Goal: Transaction & Acquisition: Purchase product/service

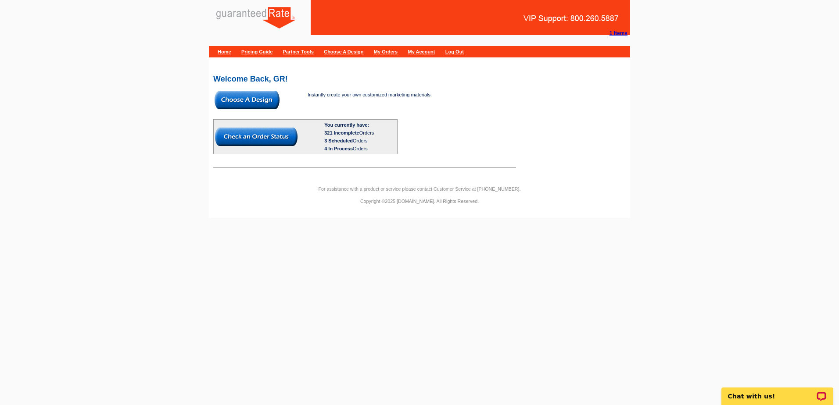
click at [254, 99] on img at bounding box center [246, 100] width 65 height 18
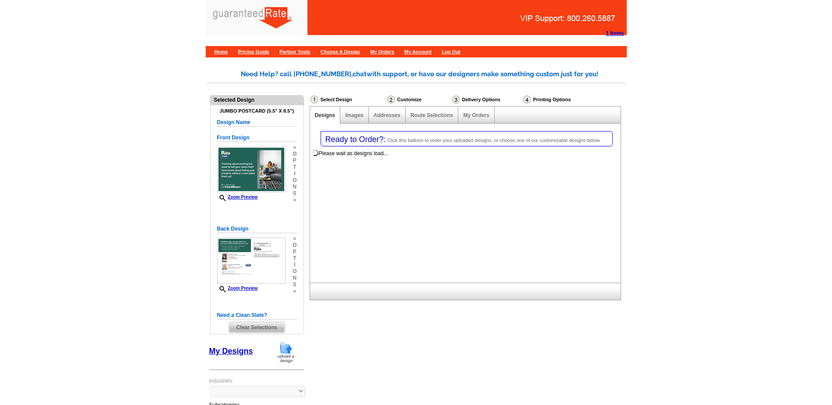
select select "1"
select select "2"
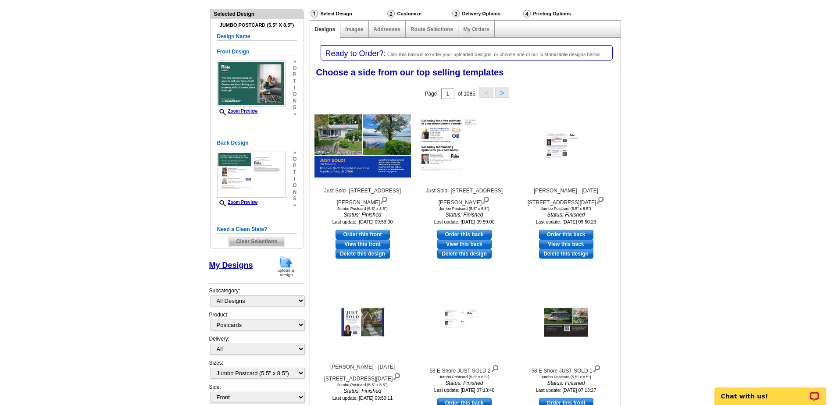
scroll to position [88, 0]
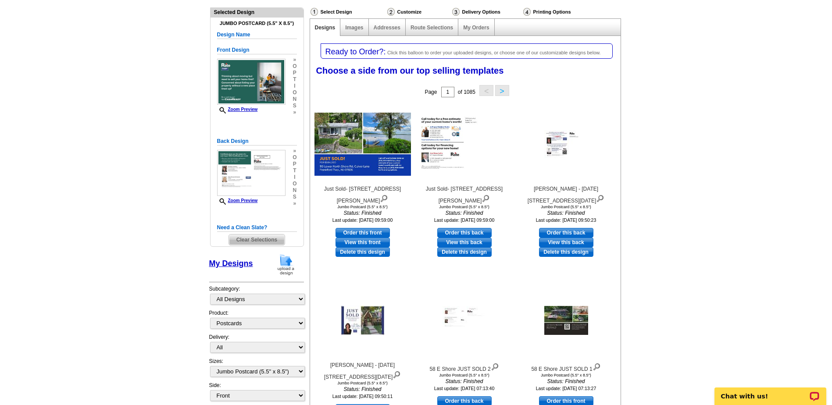
click at [286, 271] on img at bounding box center [286, 265] width 23 height 22
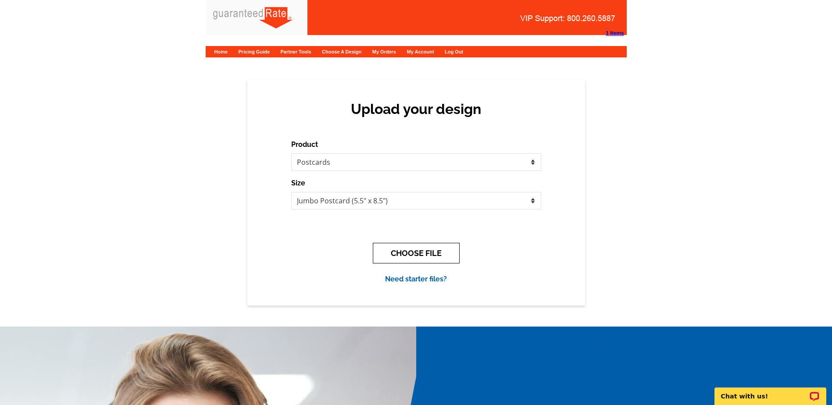
click at [414, 247] on button "CHOOSE FILE" at bounding box center [416, 253] width 87 height 21
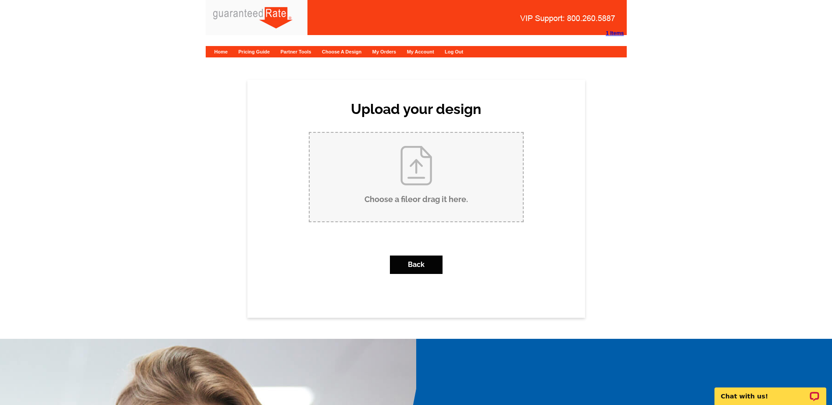
click at [419, 177] on input "Choose a file or drag it here ." at bounding box center [416, 177] width 213 height 89
type input "C:\fakepath\BScalera_CB_Postcard (1).pdf"
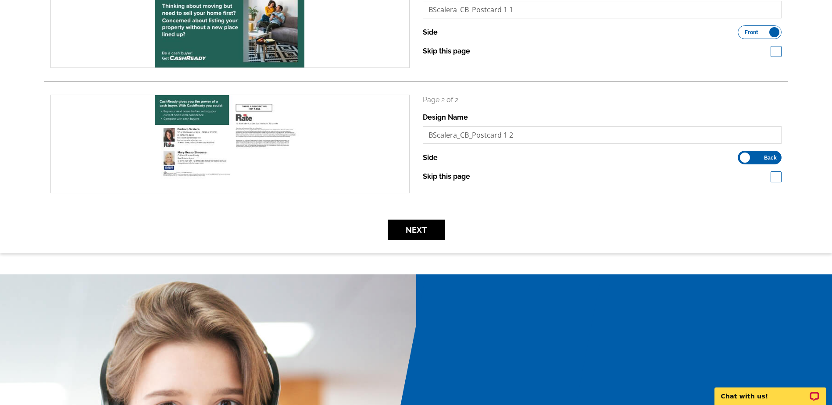
click at [405, 218] on form "search Page 1 of 2 Design Name BScalera_CB_Postcard 1 1 Side" at bounding box center [416, 104] width 744 height 271
click at [406, 228] on button "Next" at bounding box center [416, 230] width 57 height 21
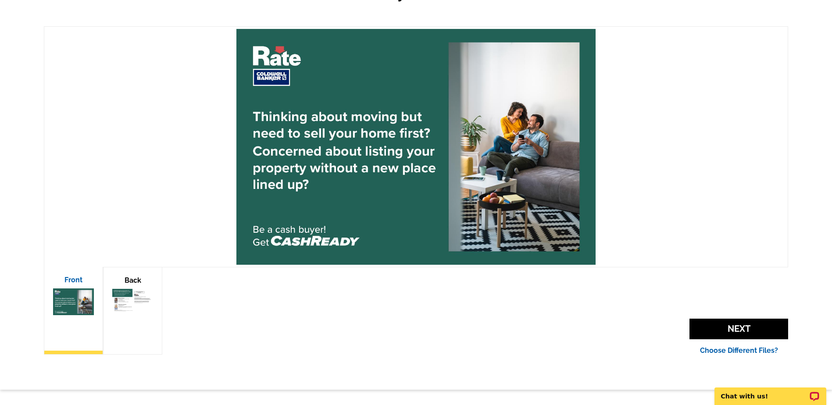
scroll to position [132, 0]
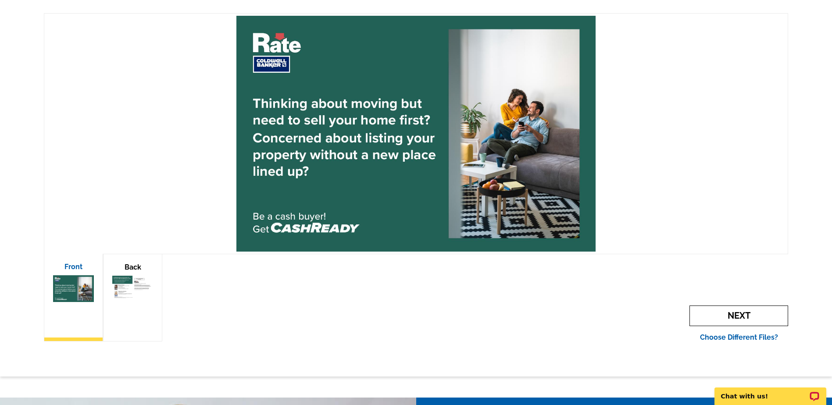
click at [766, 316] on span "Next" at bounding box center [738, 316] width 99 height 21
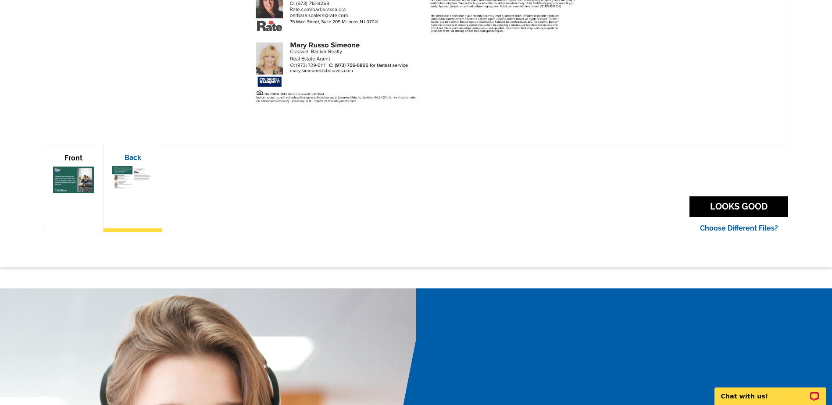
scroll to position [263, 0]
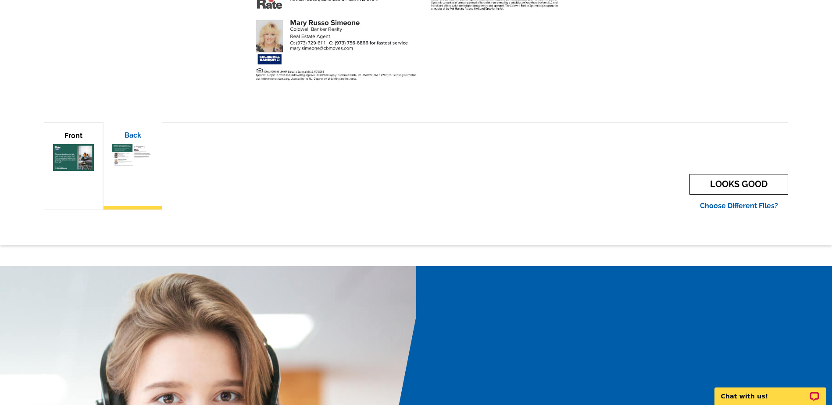
click at [719, 179] on link "LOOKS GOOD" at bounding box center [738, 184] width 99 height 21
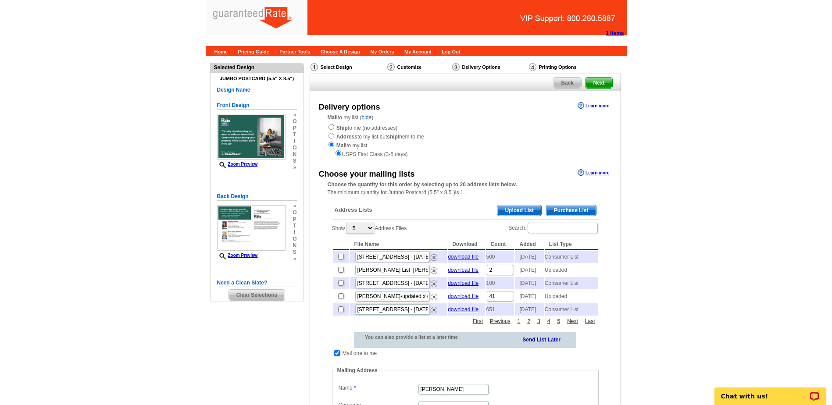
click at [340, 358] on td at bounding box center [337, 353] width 8 height 9
click at [570, 210] on span "Purchase List" at bounding box center [572, 210] width 50 height 11
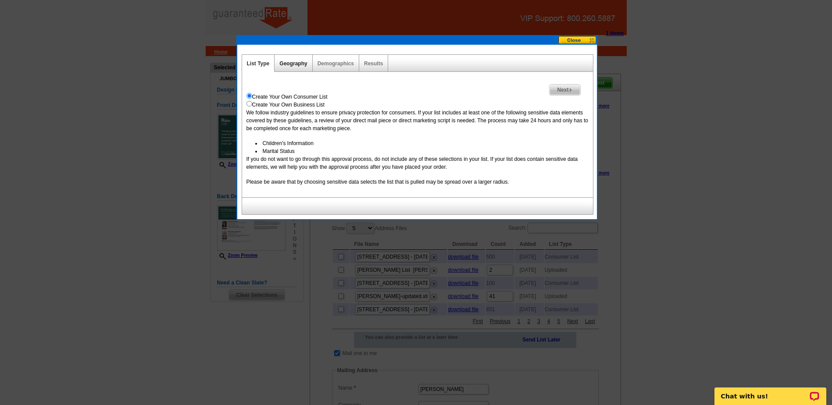
click at [286, 63] on link "Geography" at bounding box center [293, 64] width 28 height 6
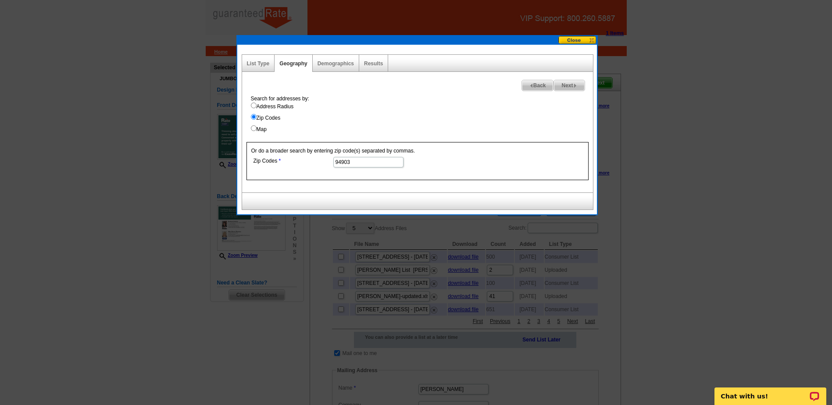
click at [362, 165] on input "94903" at bounding box center [368, 162] width 70 height 11
click at [375, 162] on input "Zip Codes" at bounding box center [368, 162] width 70 height 11
type input "0"
drag, startPoint x: 365, startPoint y: 168, endPoint x: 376, endPoint y: 162, distance: 12.7
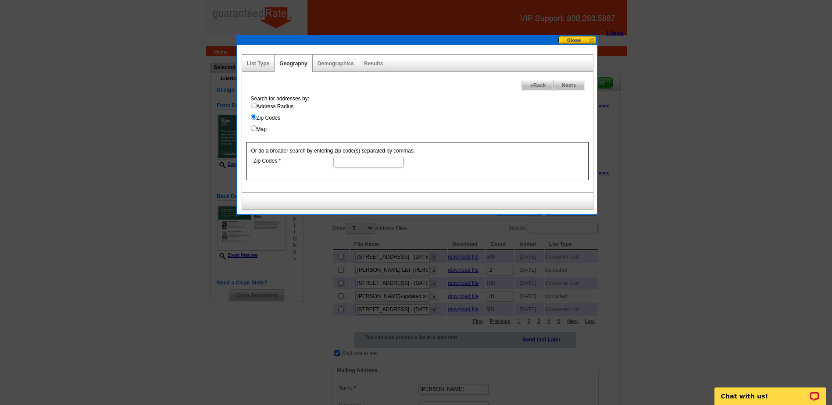
paste input "07871"
type input "07871"
click at [472, 96] on div "Search for addresses by: Address Radius Zip Codes Map" at bounding box center [419, 114] width 346 height 39
click at [577, 87] on img at bounding box center [575, 86] width 4 height 4
select select
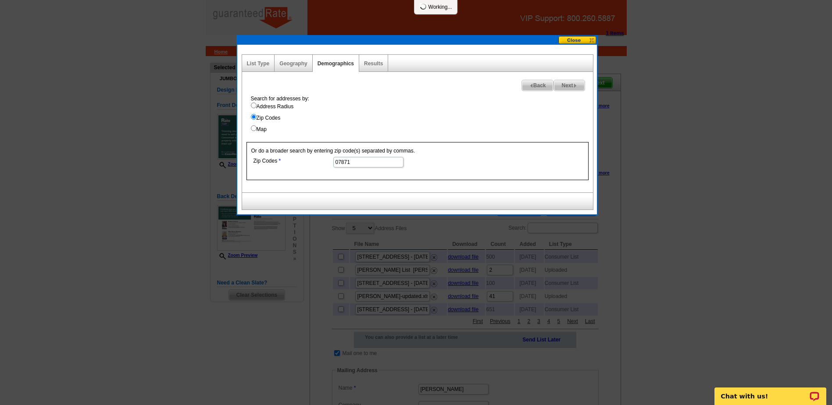
select select
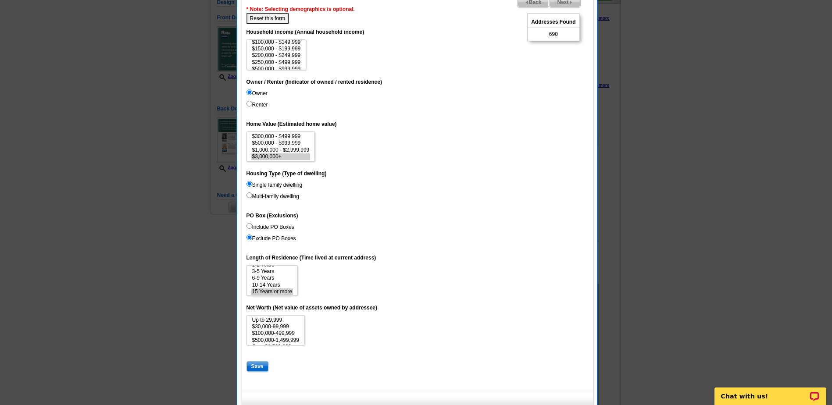
scroll to position [13, 0]
click at [281, 291] on option "15 Years or more" at bounding box center [272, 291] width 42 height 7
click at [415, 313] on dt "Net Worth (Net value of assets owned by addressee)" at bounding box center [417, 308] width 342 height 16
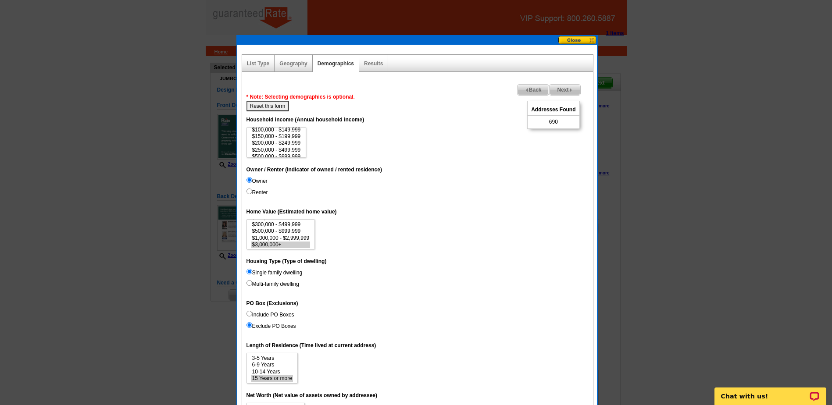
scroll to position [40, 0]
click at [302, 229] on option "$500,000 - $999,999" at bounding box center [280, 231] width 59 height 7
click at [301, 235] on option "$1,000,000 - $2,999,999" at bounding box center [280, 238] width 59 height 7
drag, startPoint x: 300, startPoint y: 229, endPoint x: 300, endPoint y: 247, distance: 17.5
select select "500000-999999"
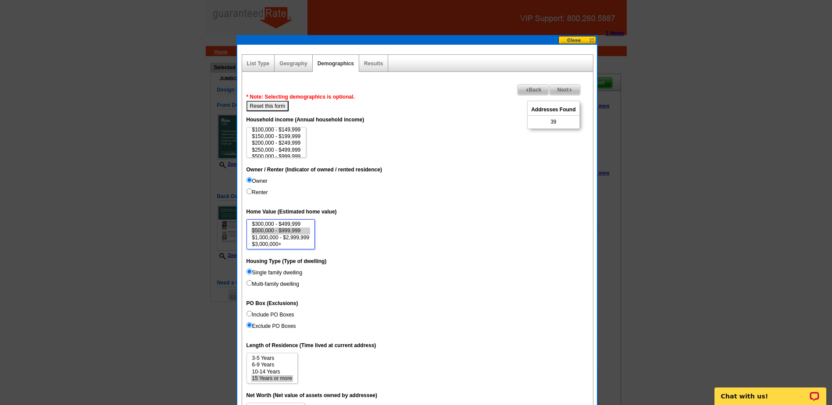
click at [300, 247] on select "$1,000 - $24,999 $25,000 - $49,999 $50,000 - $99,999 $100,000 - $149,999 $150,0…" at bounding box center [280, 234] width 69 height 31
click at [356, 237] on dd "$1,000 - $24,999 $25,000 - $49,999 $50,000 - $99,999 $100,000 - $149,999 $150,0…" at bounding box center [417, 234] width 342 height 31
click at [287, 106] on button "Reset this form" at bounding box center [267, 106] width 43 height 11
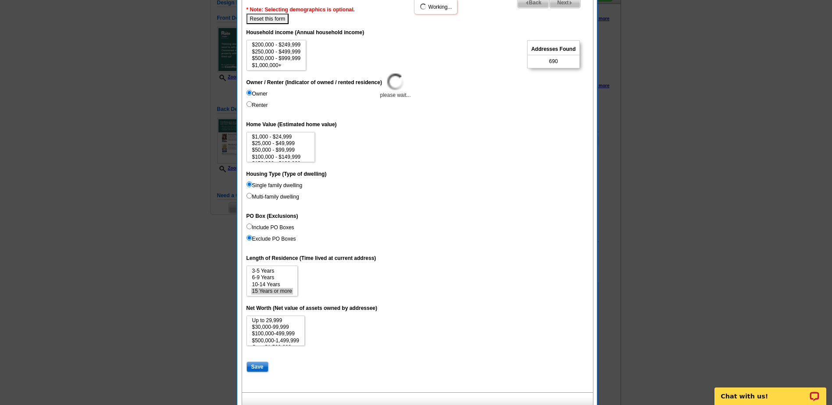
scroll to position [132, 0]
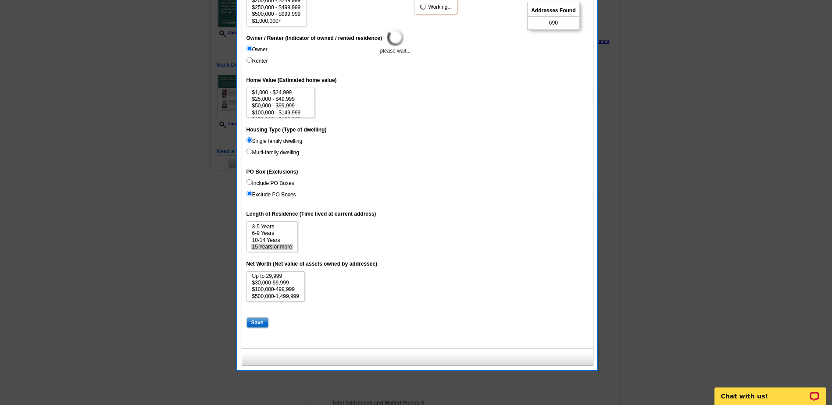
select select
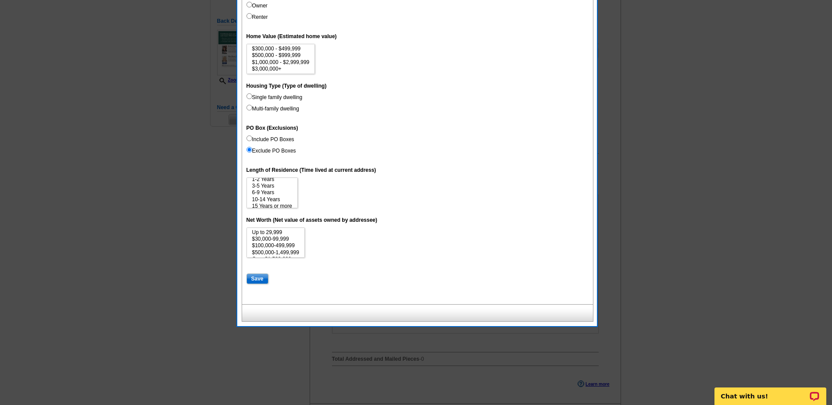
scroll to position [13, 0]
select select "15"
click at [274, 204] on option "15 Years or more" at bounding box center [272, 203] width 42 height 7
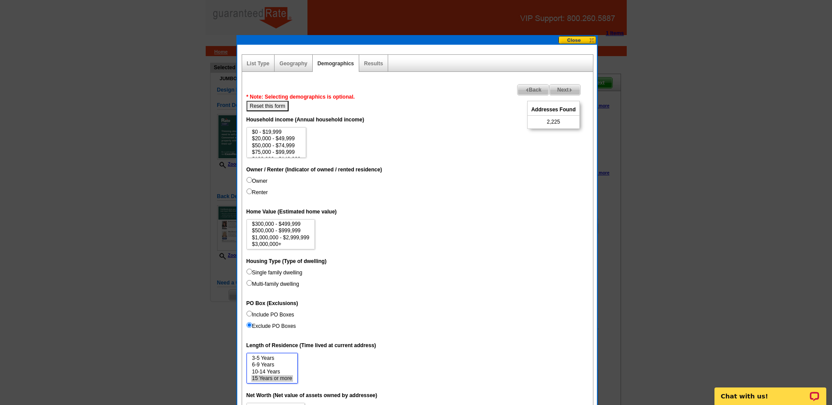
scroll to position [40, 0]
click at [263, 192] on label "Renter" at bounding box center [256, 193] width 21 height 8
click at [252, 192] on input "Renter" at bounding box center [249, 192] width 6 height 6
radio input "true"
click at [285, 273] on label "Single family dwelling" at bounding box center [274, 273] width 56 height 8
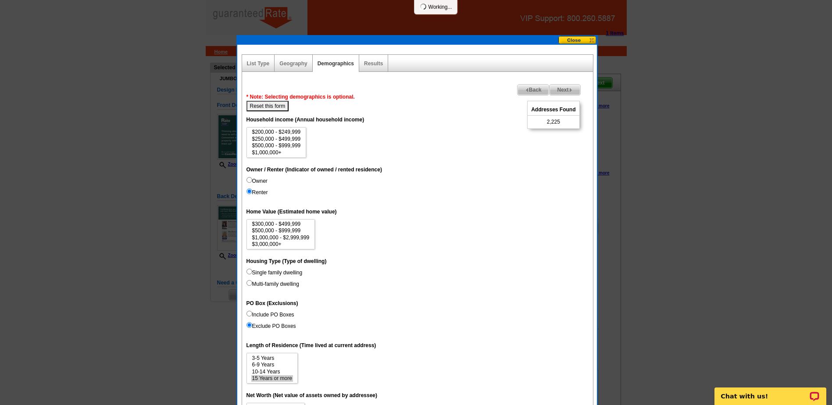
click at [252, 273] on input "Single family dwelling" at bounding box center [249, 272] width 6 height 6
radio input "true"
click at [345, 270] on dd "Single family dwelling Multi-family dwelling" at bounding box center [417, 280] width 342 height 23
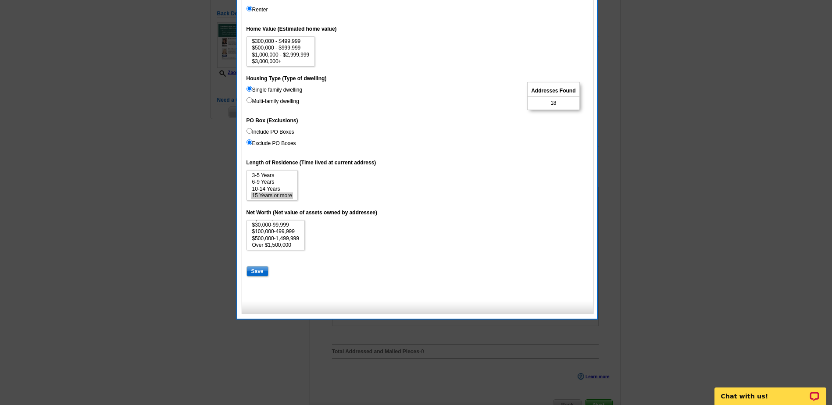
scroll to position [0, 0]
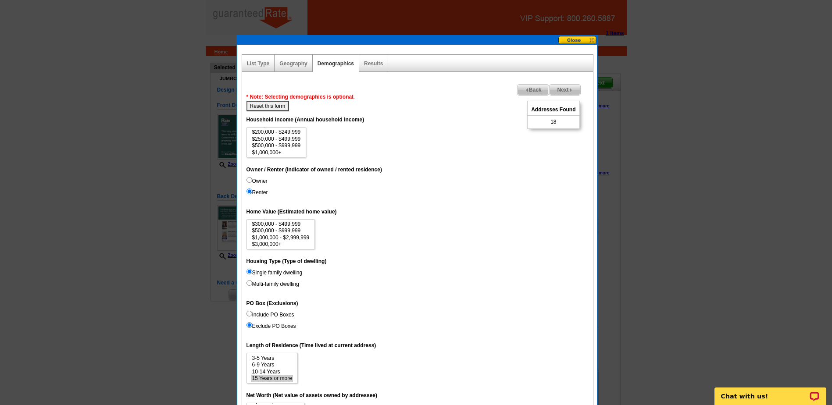
click at [268, 181] on dd "Owner Renter" at bounding box center [417, 188] width 342 height 23
click at [249, 180] on input "Owner" at bounding box center [249, 180] width 6 height 6
radio input "true"
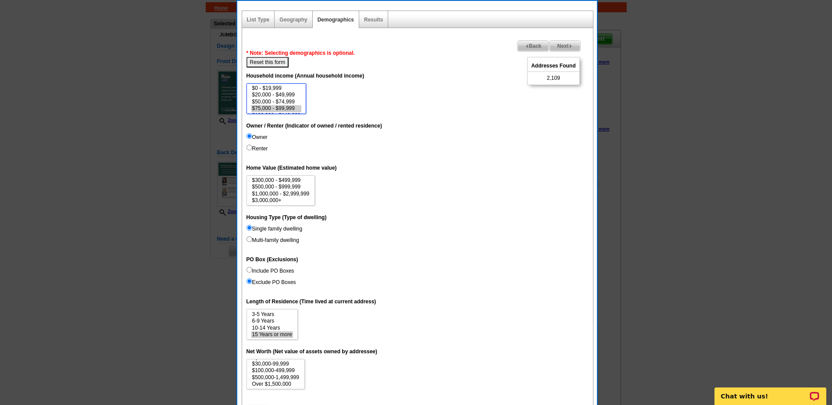
click at [270, 111] on select "$0 - $19,999 $20,000 - $49,999 $50,000 - $74,999 $75,000 - $99,999 $100,000 - $…" at bounding box center [276, 98] width 60 height 31
click at [275, 101] on option "$75,000 - $99,999" at bounding box center [276, 102] width 50 height 7
click at [275, 107] on option "$100,000 - $149,999" at bounding box center [276, 109] width 50 height 7
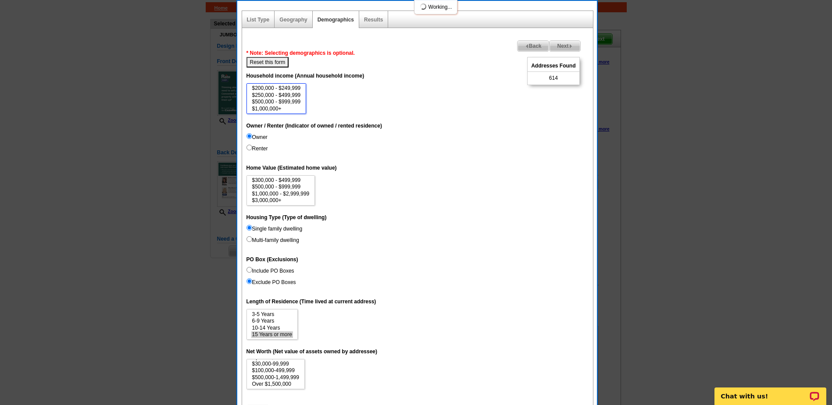
select select "100000-149999"
click at [278, 110] on select "$0 - $19,999 $20,000 - $49,999 $50,000 - $74,999 $75,000 - $99,999 $100,000 - $…" at bounding box center [276, 98] width 60 height 31
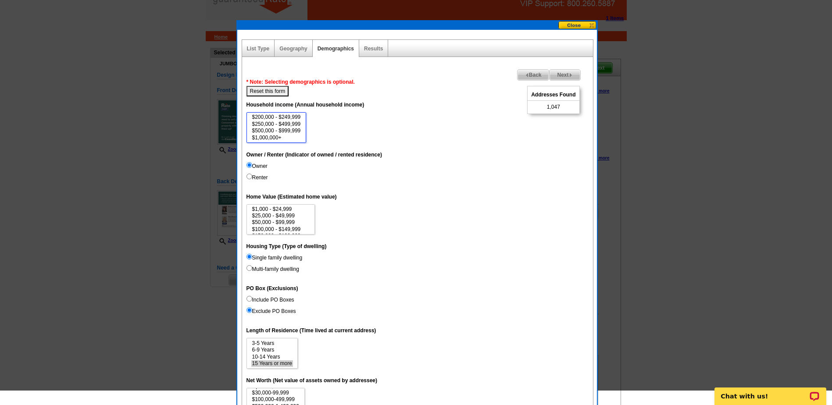
scroll to position [0, 0]
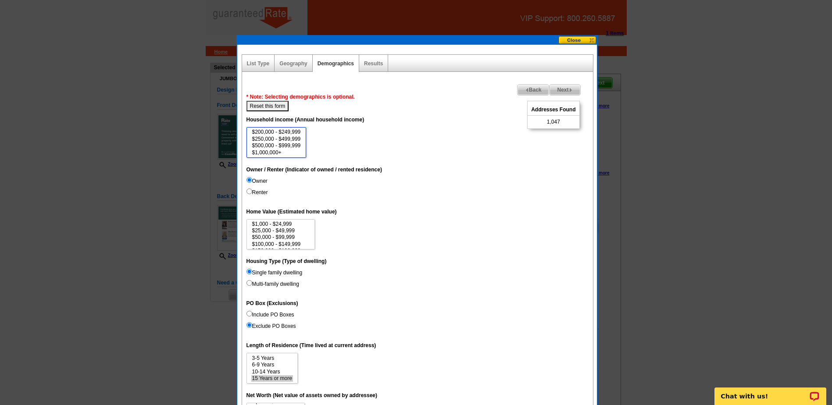
click at [575, 38] on button at bounding box center [577, 40] width 39 height 8
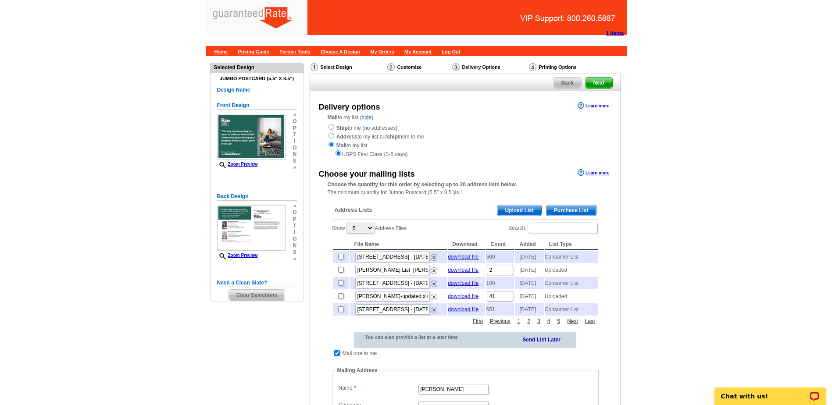
click at [559, 211] on span "Purchase List" at bounding box center [572, 210] width 50 height 11
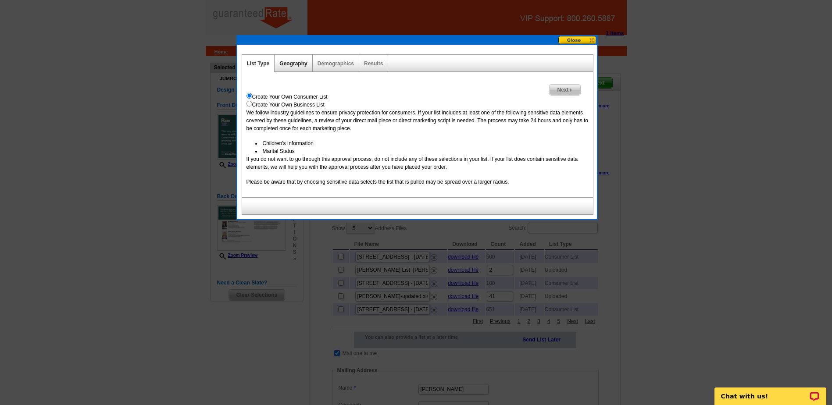
click at [293, 63] on link "Geography" at bounding box center [293, 64] width 28 height 6
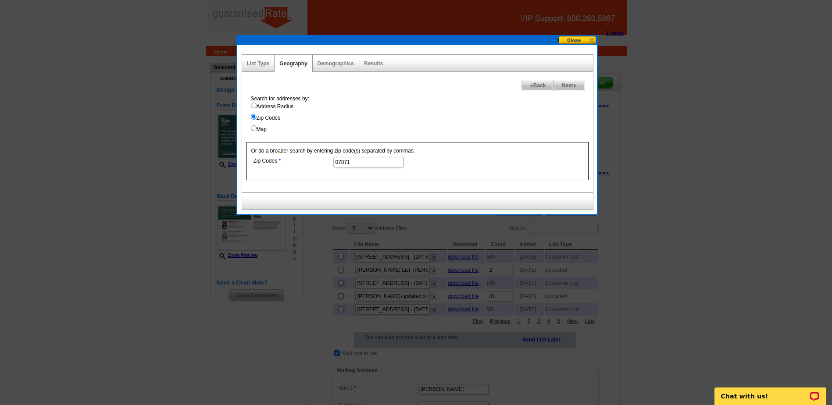
click at [377, 159] on input "07871" at bounding box center [368, 162] width 70 height 11
click at [571, 84] on span "Next" at bounding box center [569, 85] width 30 height 11
select select
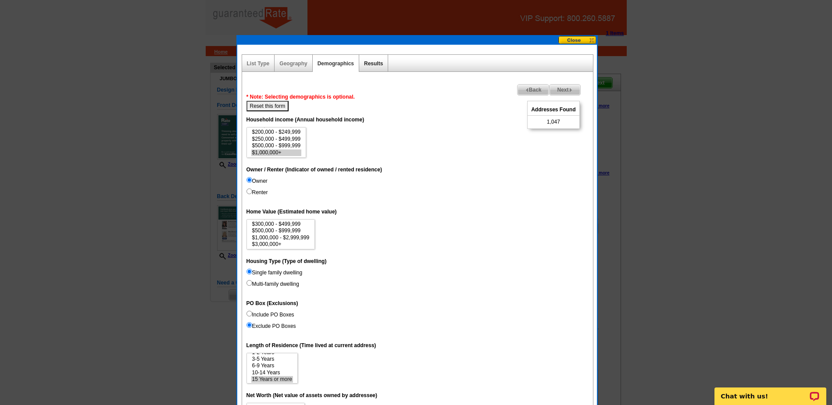
click at [371, 64] on link "Results" at bounding box center [373, 64] width 19 height 6
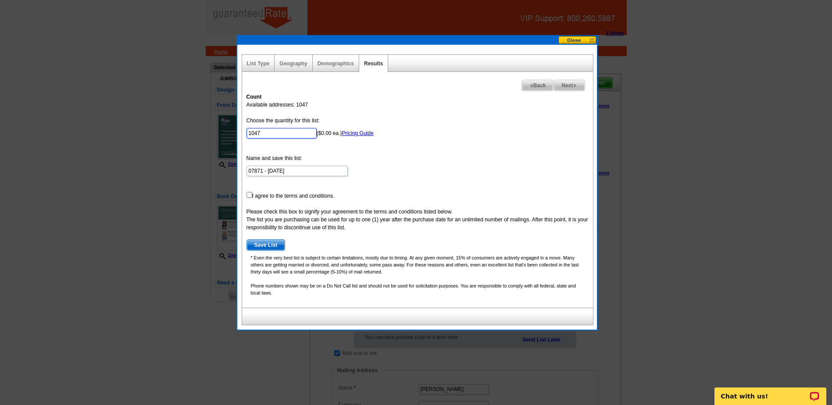
click at [264, 134] on input "1047" at bounding box center [281, 133] width 70 height 11
type input "600"
click at [377, 190] on form "Choose the quantity for this list: 600 ($0.00 ea.) Pricing Guide Name and save …" at bounding box center [417, 184] width 342 height 134
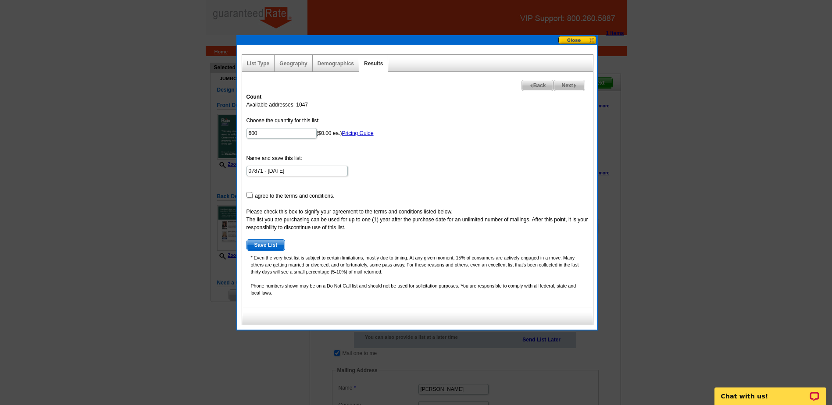
click at [256, 193] on form "Choose the quantity for this list: 600 ($0.00 ea.) Pricing Guide Name and save …" at bounding box center [417, 184] width 342 height 134
click at [246, 193] on input "checkbox" at bounding box center [249, 195] width 6 height 6
checkbox input "true"
click at [274, 243] on span "Save List" at bounding box center [266, 245] width 38 height 11
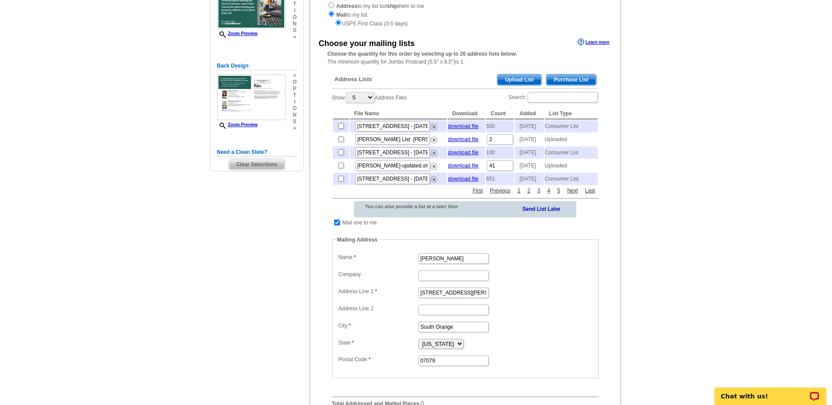
scroll to position [132, 0]
click at [336, 225] on input "checkbox" at bounding box center [337, 222] width 6 height 6
checkbox input "false"
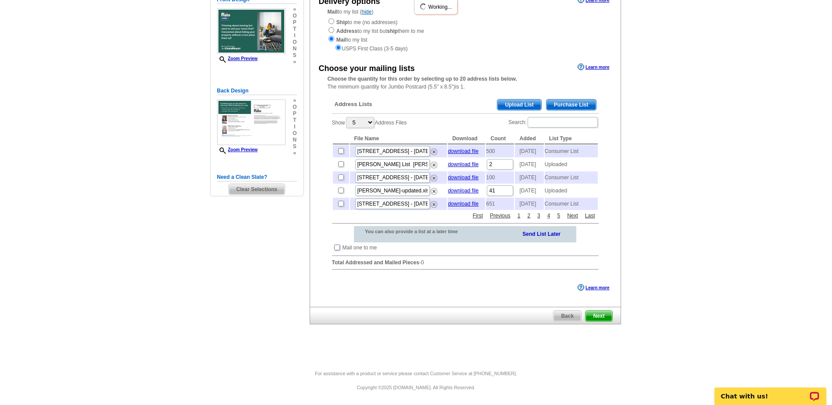
scroll to position [123, 0]
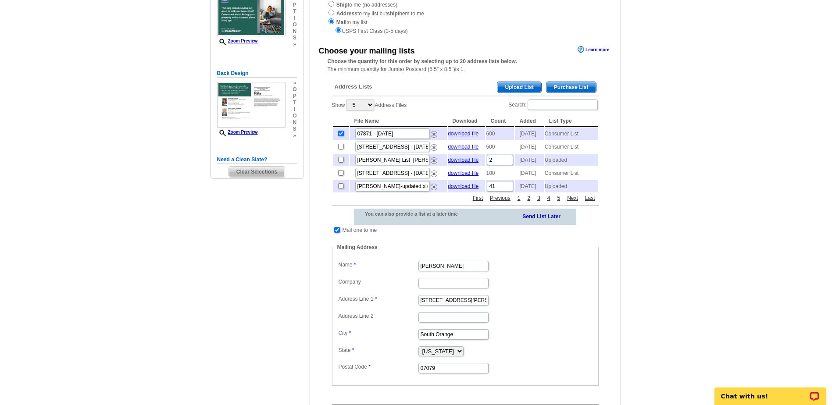
click at [337, 233] on input "checkbox" at bounding box center [337, 230] width 6 height 6
checkbox input "false"
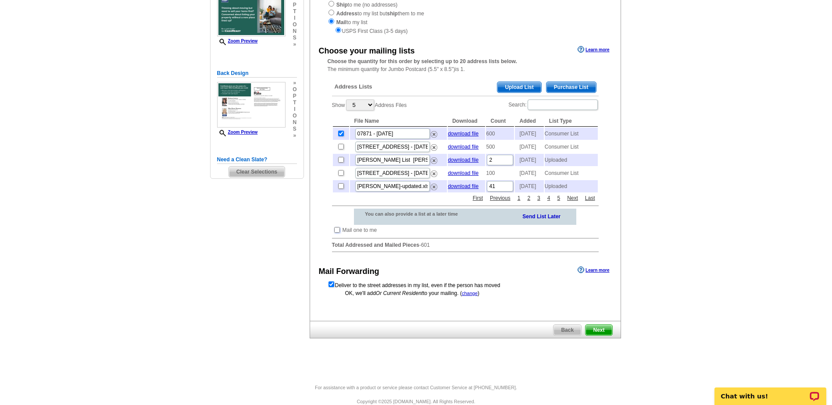
scroll to position [155, 0]
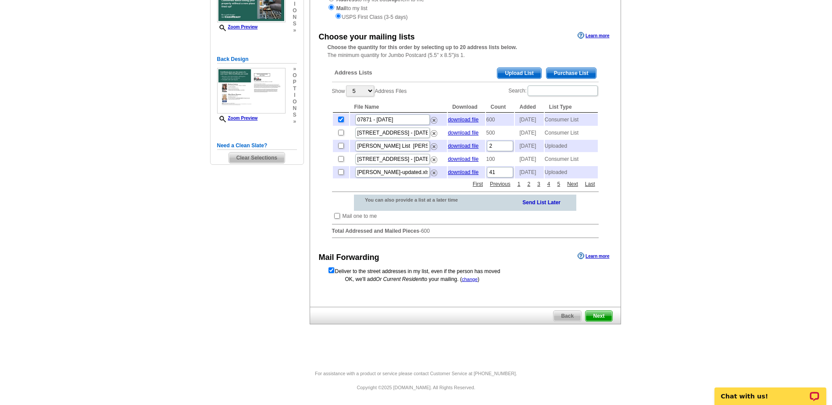
click at [594, 319] on span "Next" at bounding box center [599, 316] width 26 height 11
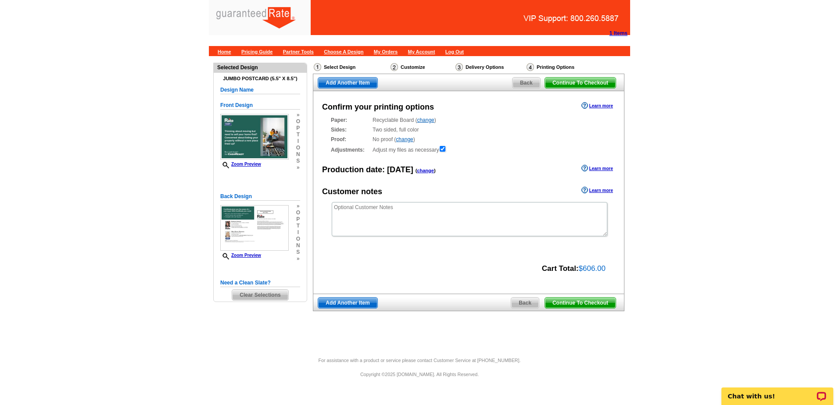
click at [575, 305] on span "Continue To Checkout" at bounding box center [580, 303] width 71 height 11
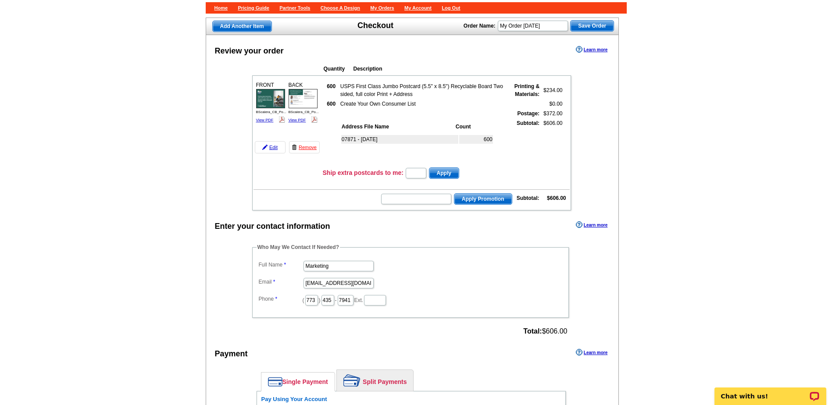
scroll to position [65, 0]
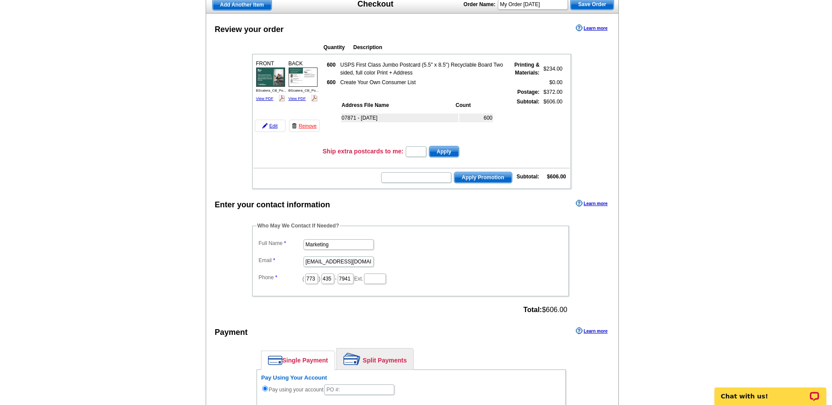
click at [339, 180] on div "Review your order Learn more Quantity Description FRONT 600" at bounding box center [413, 373] width 414 height 718
click at [318, 178] on div "Review your order Learn more Quantity Description FRONT 600" at bounding box center [413, 373] width 414 height 718
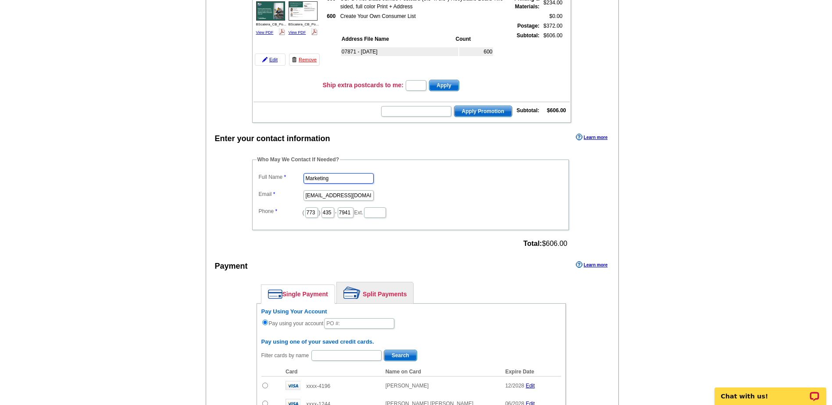
click at [326, 180] on input "Marketing" at bounding box center [339, 178] width 70 height 11
type input "[PERSON_NAME]"
type input "[PERSON_NAME][EMAIL_ADDRESS][PERSON_NAME][DOMAIN_NAME]"
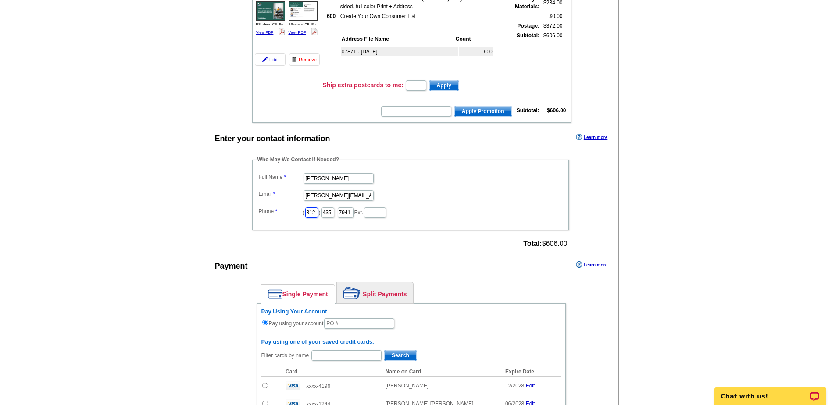
type input "312"
type input "509"
type input "4259"
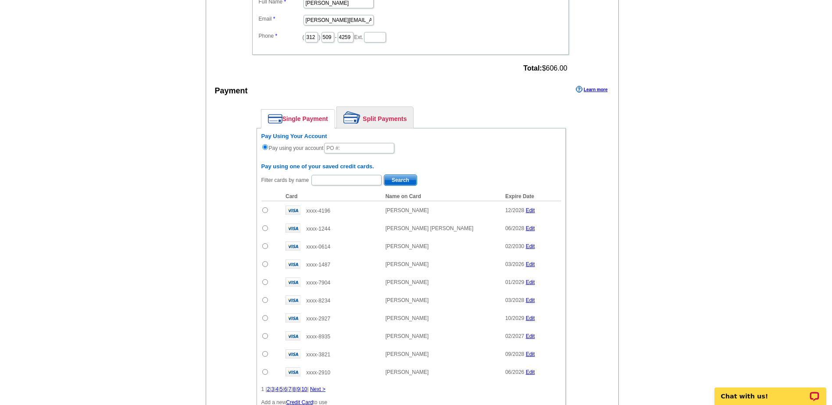
drag, startPoint x: 363, startPoint y: 115, endPoint x: 357, endPoint y: 152, distance: 37.7
click at [363, 115] on link "Split Payments" at bounding box center [375, 117] width 76 height 21
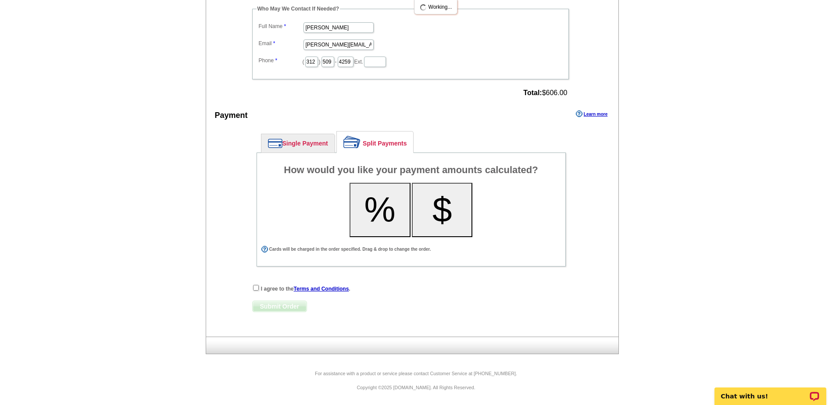
scroll to position [282, 0]
click at [371, 201] on button "%" at bounding box center [380, 210] width 61 height 54
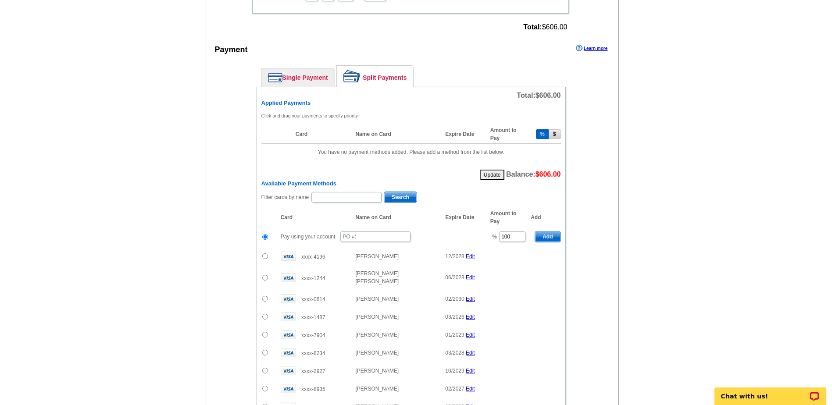
scroll to position [370, 0]
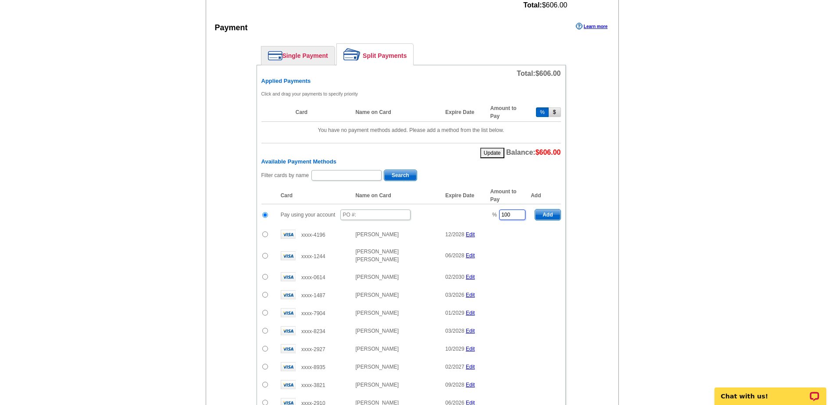
click at [511, 215] on input "100" at bounding box center [512, 215] width 26 height 11
type input "50"
click at [517, 260] on table "Card Name on Card Expire Date Amount to Pay Add Pay using your account % 50 Add" at bounding box center [411, 299] width 300 height 225
click at [366, 214] on input "text" at bounding box center [375, 215] width 70 height 11
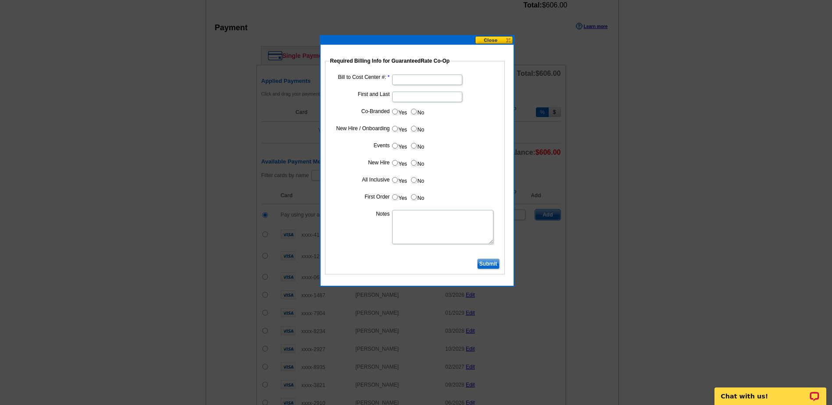
type input "08192025_326_AH"
click at [398, 81] on input "Bill to Cost Center #:" at bounding box center [427, 80] width 70 height 11
type input "Barbara"
type input "Scalera"
click at [415, 110] on input "No" at bounding box center [414, 112] width 6 height 6
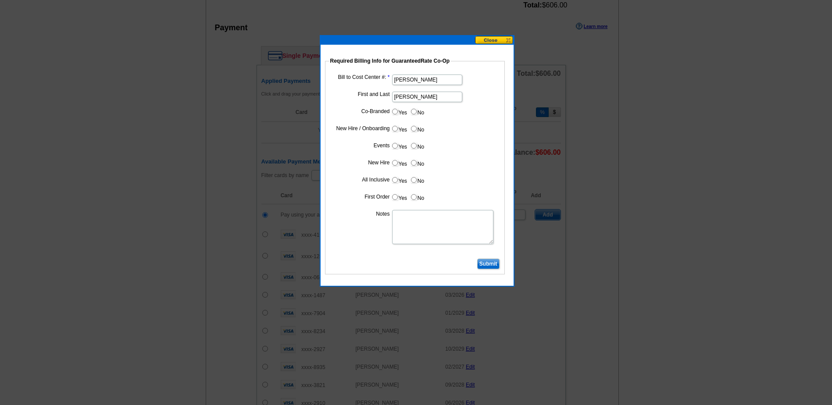
radio input "true"
click at [419, 79] on input "Barbara" at bounding box center [427, 80] width 70 height 11
type input "1857"
type input "Barbara Scalera"
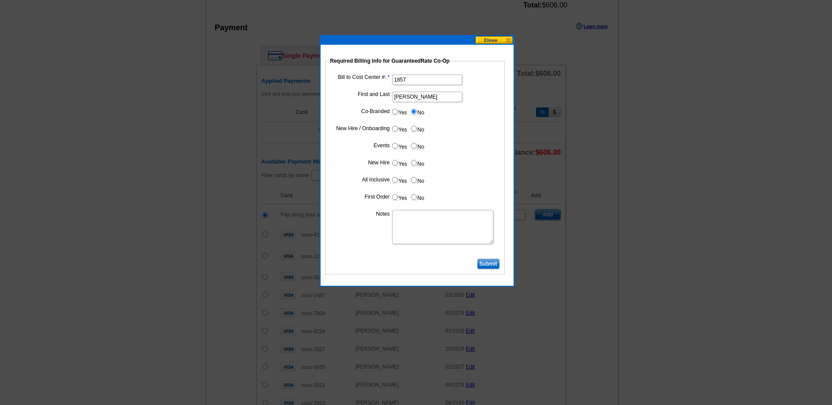
click at [412, 129] on input "No" at bounding box center [414, 129] width 6 height 6
radio input "true"
click at [395, 113] on input "Yes" at bounding box center [395, 112] width 6 height 6
radio input "true"
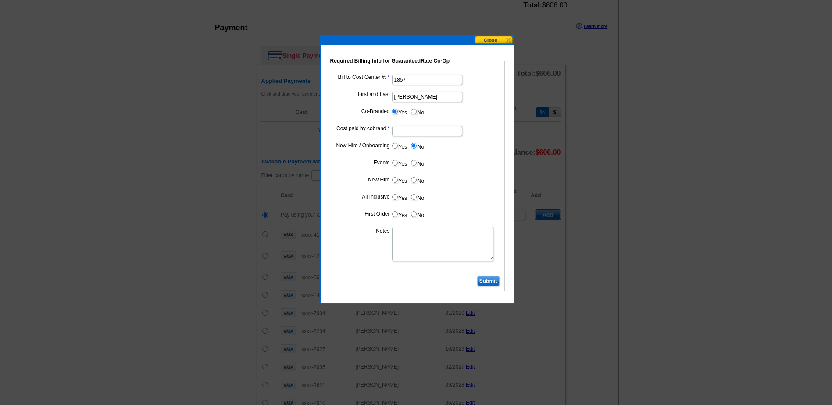
click at [406, 132] on input "Cost paid by cobrand" at bounding box center [427, 131] width 70 height 11
type input "50%"
click at [413, 161] on input "No" at bounding box center [414, 163] width 6 height 6
radio input "true"
click at [411, 181] on input "No" at bounding box center [414, 180] width 6 height 6
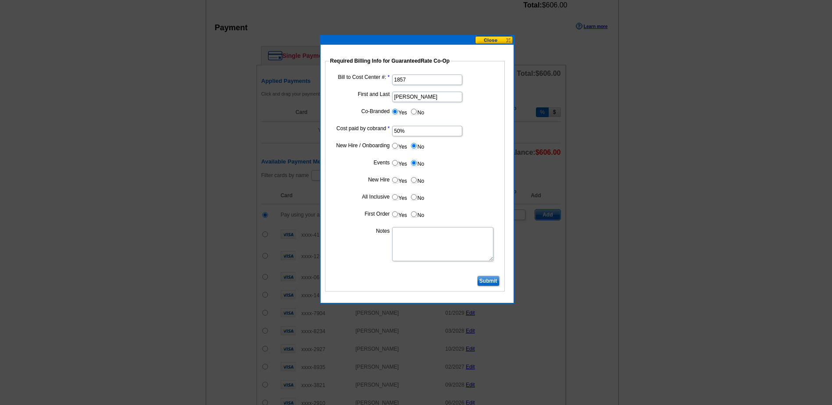
radio input "true"
drag, startPoint x: 412, startPoint y: 198, endPoint x: 414, endPoint y: 203, distance: 5.3
click at [412, 199] on input "No" at bounding box center [414, 197] width 6 height 6
radio input "true"
click at [414, 217] on label "No" at bounding box center [417, 214] width 14 height 10
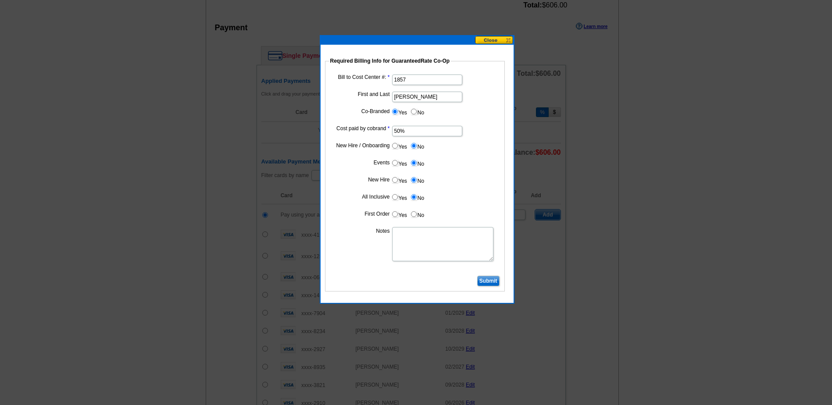
click at [414, 217] on input "No" at bounding box center [414, 214] width 6 height 6
radio input "true"
click at [414, 234] on textarea "Notes" at bounding box center [442, 244] width 101 height 34
type textarea "Bill to Cost Center"
click at [494, 281] on input "Submit" at bounding box center [488, 281] width 22 height 11
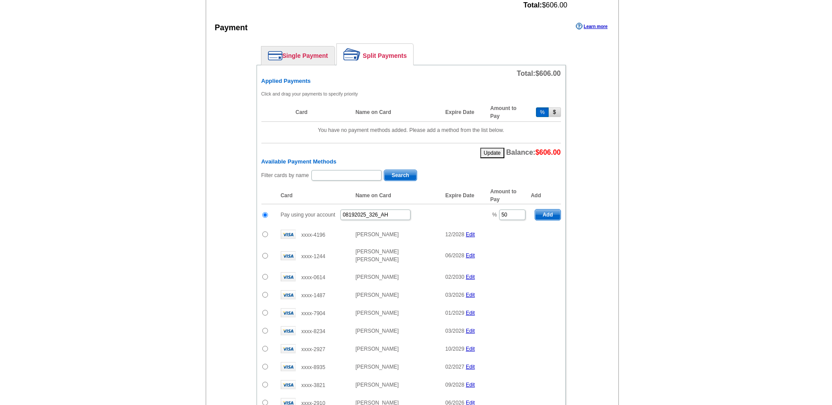
click at [542, 213] on span "Add" at bounding box center [547, 215] width 25 height 11
type input "100"
radio input "false"
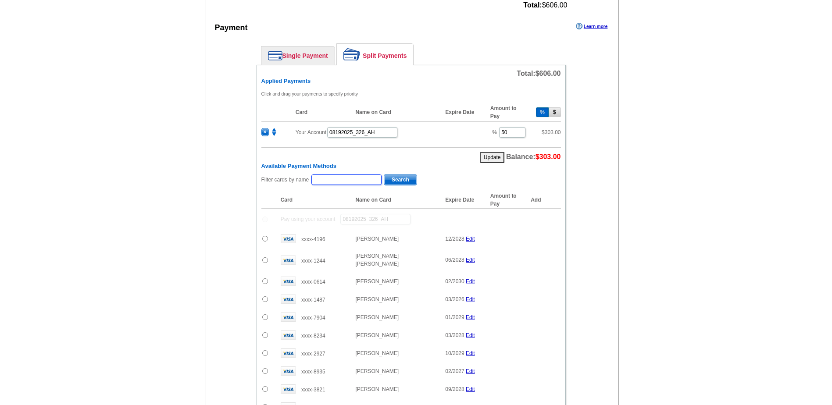
click at [353, 179] on input "text" at bounding box center [346, 180] width 70 height 11
type input "mary russo"
click at [403, 180] on span "Search" at bounding box center [400, 180] width 32 height 11
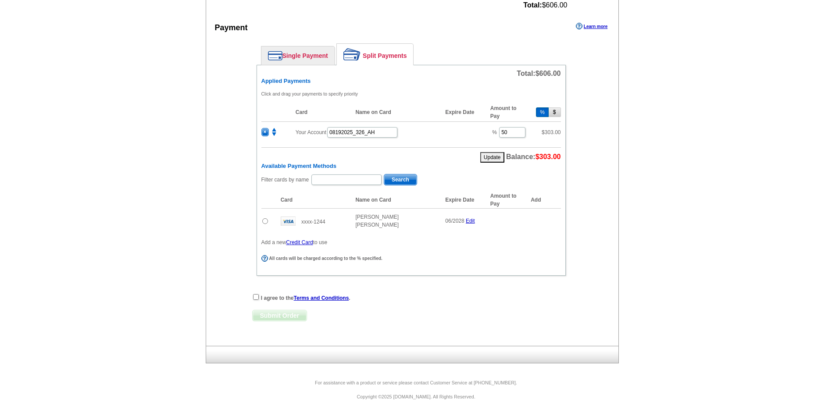
click at [263, 218] on input "radio" at bounding box center [265, 221] width 6 height 6
click at [549, 220] on span "Add" at bounding box center [547, 221] width 25 height 11
radio input "false"
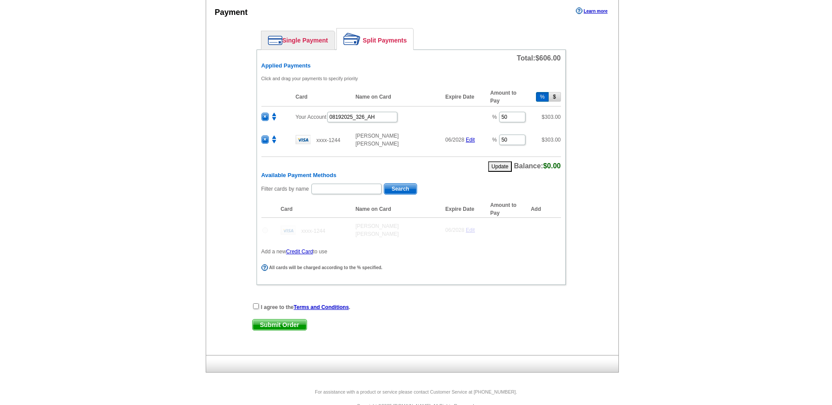
scroll to position [394, 0]
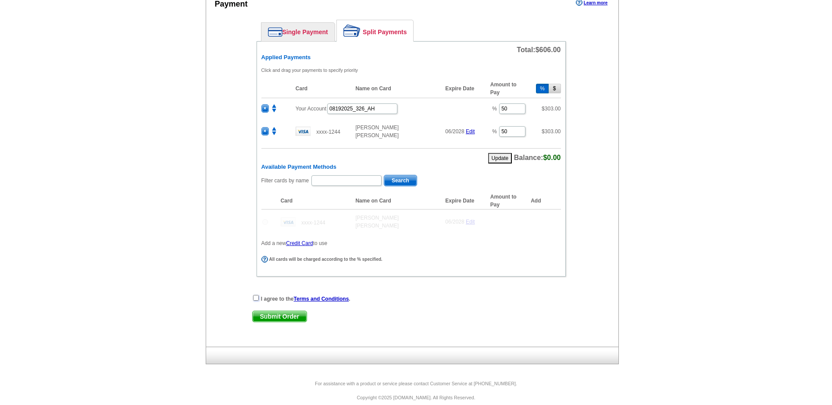
click at [256, 295] on input "checkbox" at bounding box center [256, 298] width 6 height 6
checkbox input "true"
click at [266, 311] on span "Submit Order" at bounding box center [280, 316] width 54 height 11
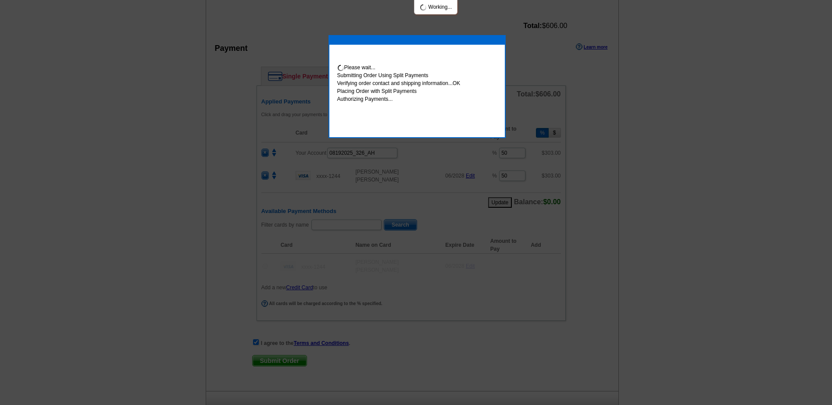
scroll to position [438, 0]
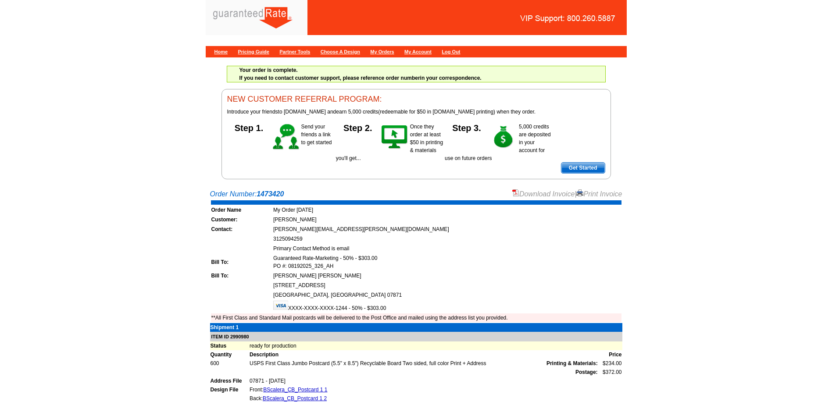
click at [555, 196] on link "Download Invoice" at bounding box center [543, 193] width 62 height 7
